Goal: Transaction & Acquisition: Obtain resource

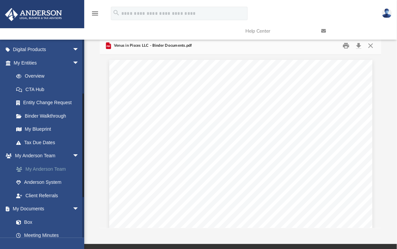
scroll to position [101, 0]
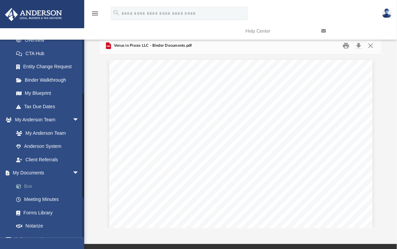
click at [29, 186] on link "Box" at bounding box center [49, 186] width 80 height 13
click at [371, 46] on button "Close" at bounding box center [370, 45] width 12 height 10
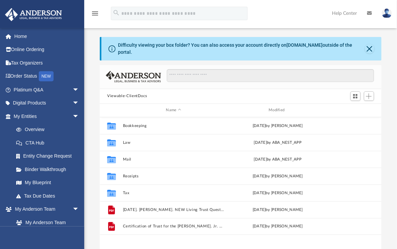
scroll to position [148, 276]
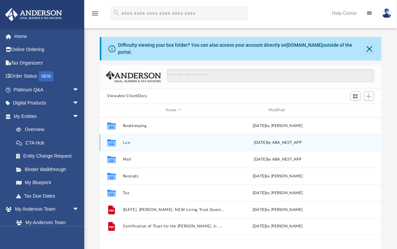
click at [111, 141] on icon "grid" at bounding box center [111, 143] width 9 height 5
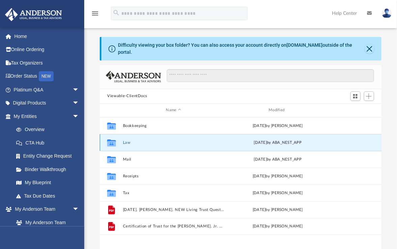
click at [124, 141] on button "Law" at bounding box center [173, 143] width 101 height 4
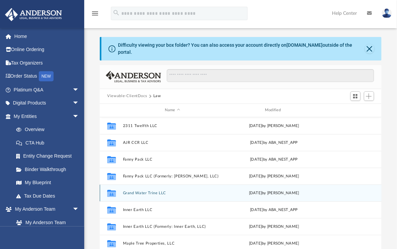
click at [130, 191] on button "Grand Water Trine LLC" at bounding box center [172, 193] width 99 height 4
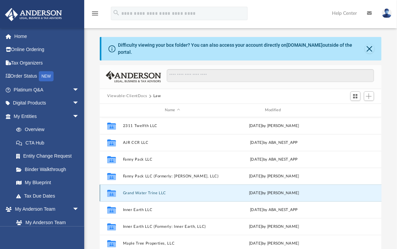
click at [130, 191] on button "Grand Water Trine LLC" at bounding box center [172, 193] width 99 height 4
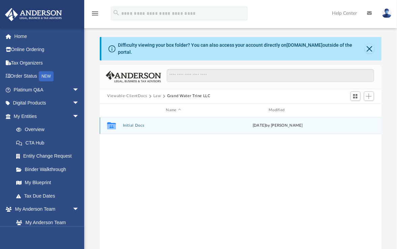
click at [128, 124] on button "Initial Docs" at bounding box center [173, 126] width 101 height 4
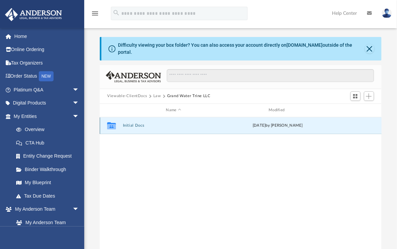
click at [128, 124] on button "Initial Docs" at bounding box center [173, 126] width 101 height 4
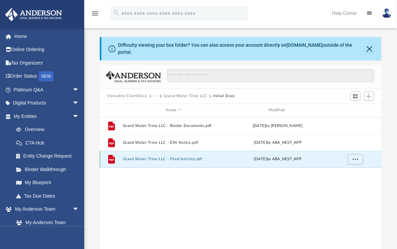
click at [141, 157] on button "Grand Water Trine LLC - Filed Articles.pdf" at bounding box center [173, 159] width 101 height 4
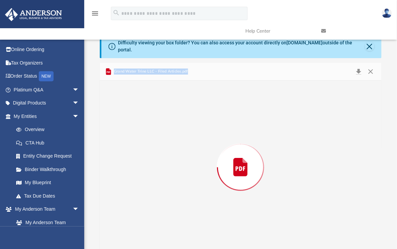
click at [141, 156] on div "Preview" at bounding box center [240, 168] width 281 height 174
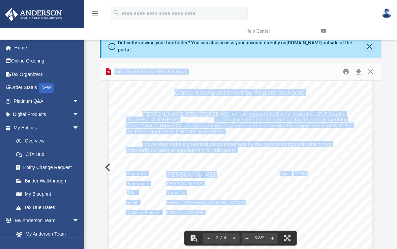
scroll to position [722, 0]
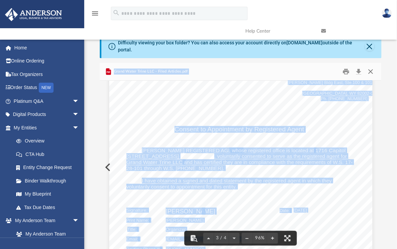
click at [371, 68] on button "Close" at bounding box center [370, 71] width 12 height 10
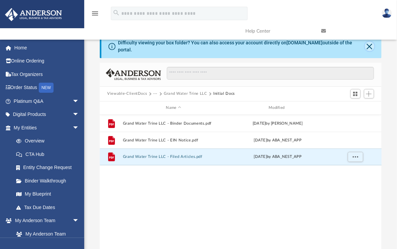
click at [371, 46] on button "Close" at bounding box center [369, 46] width 9 height 9
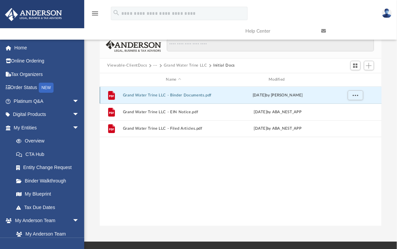
click at [176, 93] on button "Grand Water Trine LLC - Binder Documents.pdf" at bounding box center [173, 95] width 101 height 4
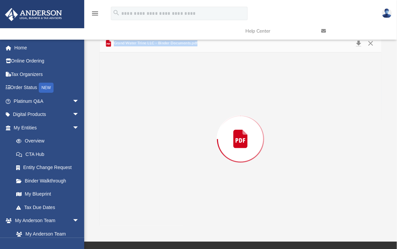
scroll to position [1401, 0]
